Goal: Find specific page/section: Find specific page/section

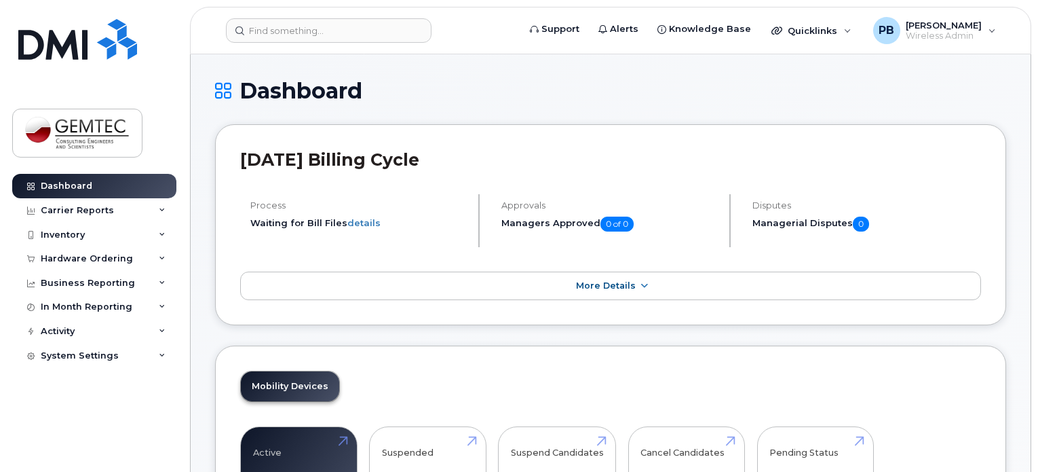
scroll to position [204, 0]
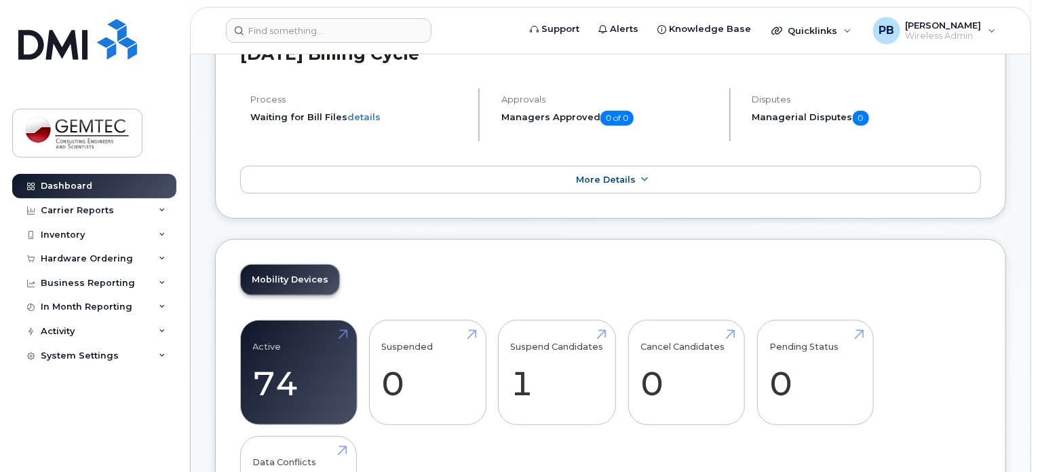
scroll to position [204, 0]
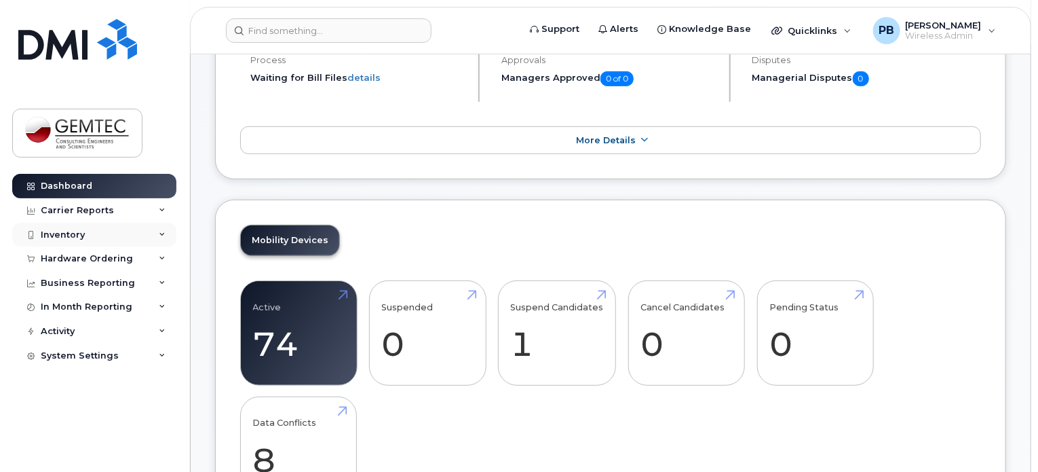
click at [73, 233] on div "Inventory" at bounding box center [63, 234] width 44 height 11
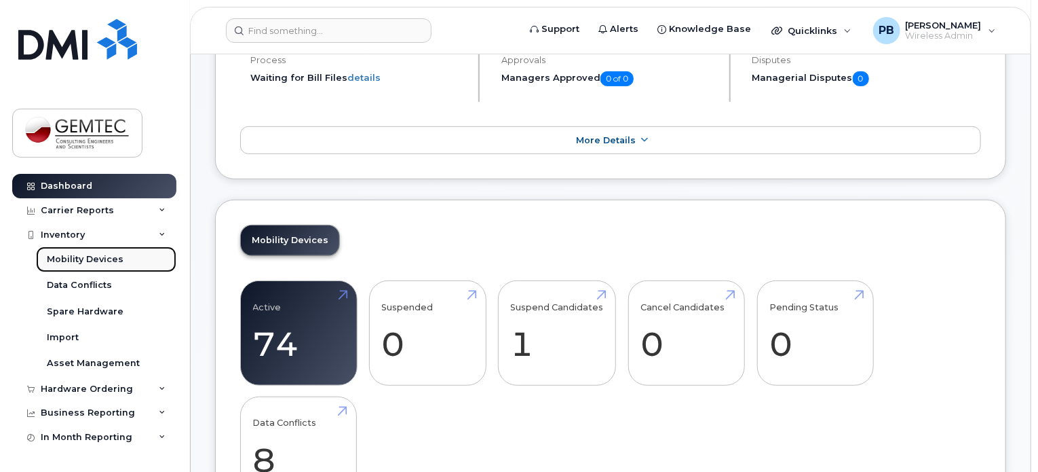
click at [77, 255] on div "Mobility Devices" at bounding box center [85, 259] width 77 height 12
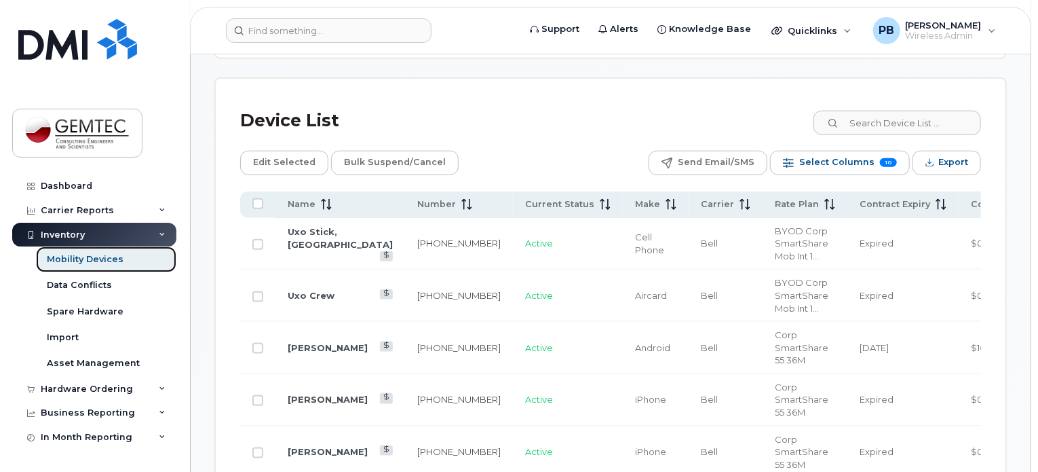
scroll to position [679, 0]
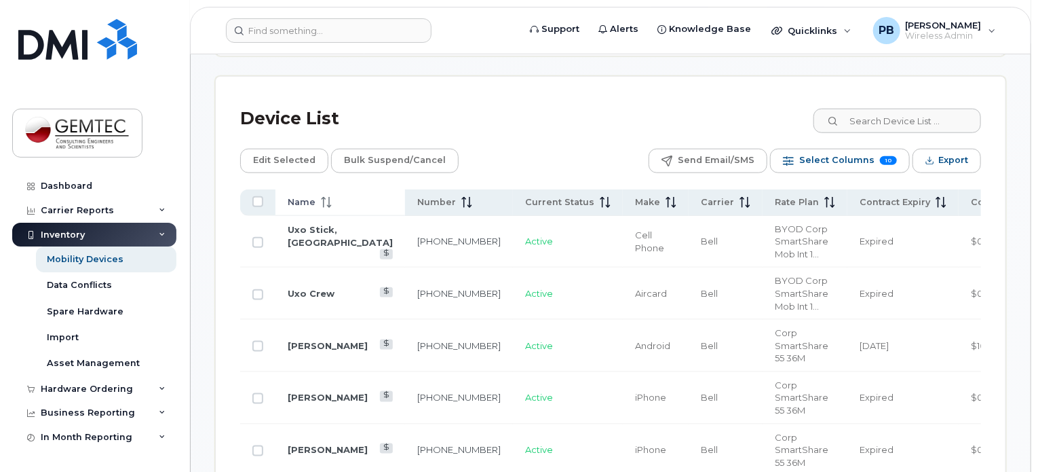
click at [324, 203] on icon at bounding box center [326, 202] width 11 height 11
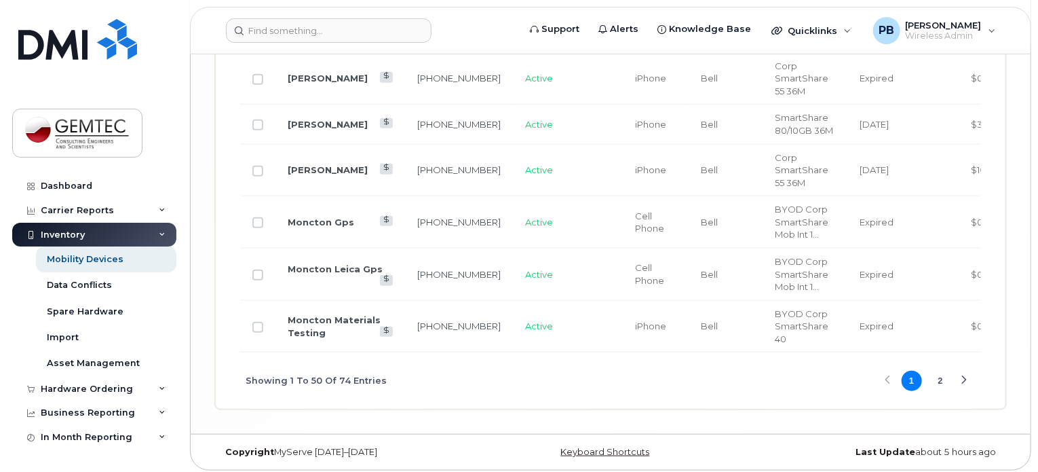
scroll to position [3095, 0]
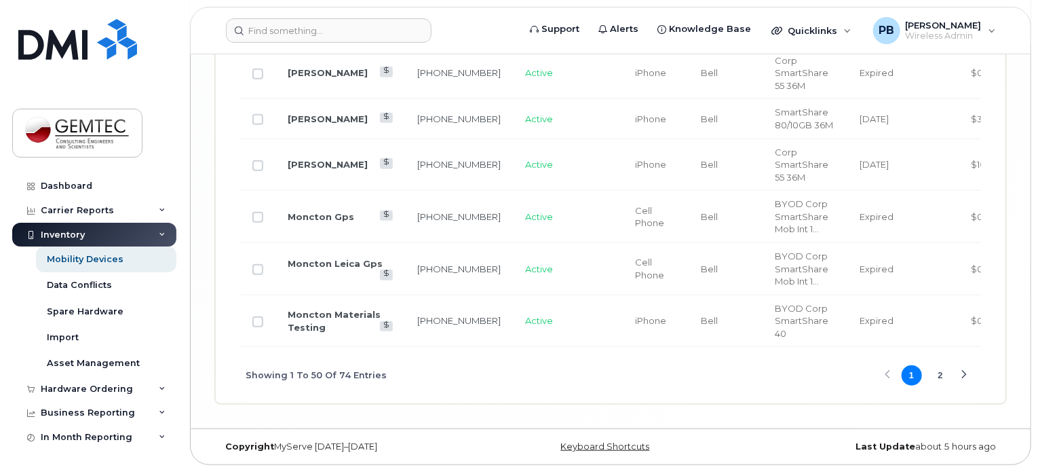
click at [939, 374] on button "2" at bounding box center [941, 375] width 20 height 20
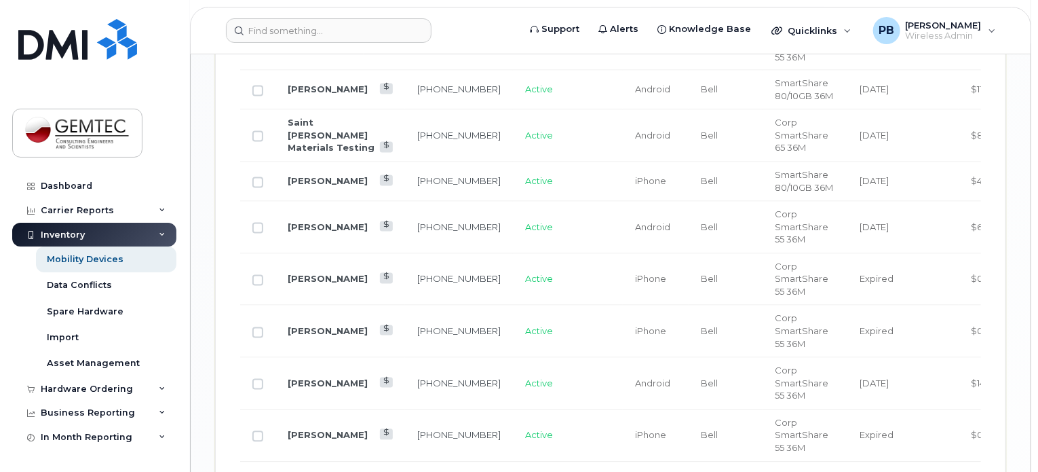
scroll to position [1212, 0]
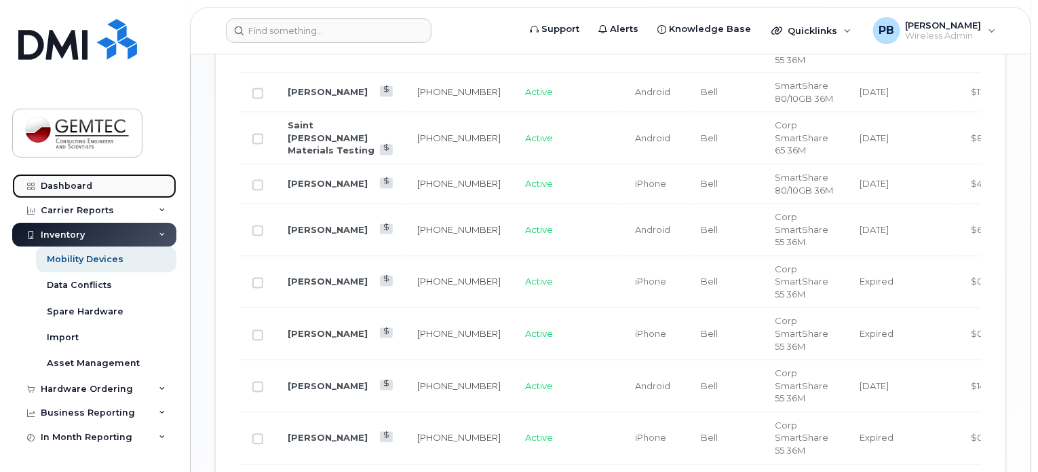
click at [67, 181] on div "Dashboard" at bounding box center [67, 186] width 52 height 11
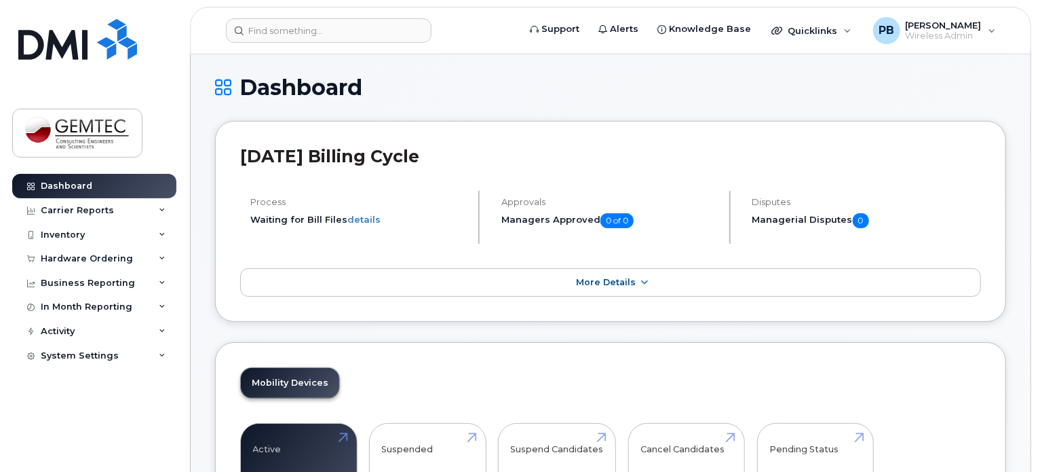
scroll to position [136, 0]
